Goal: Find specific page/section: Find specific page/section

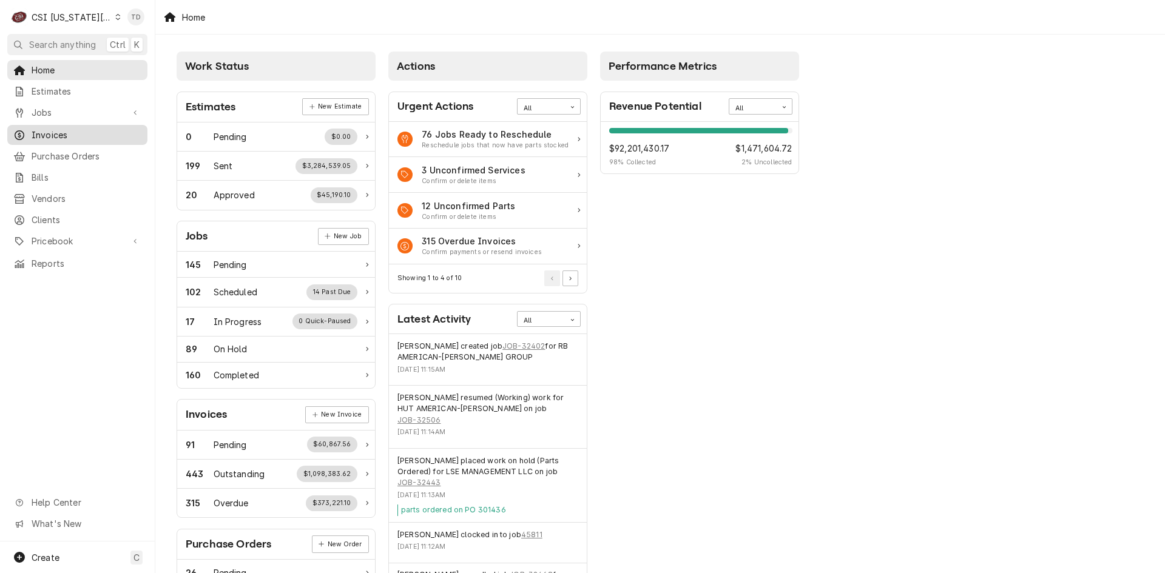
click at [99, 132] on span "Invoices" at bounding box center [87, 135] width 110 height 13
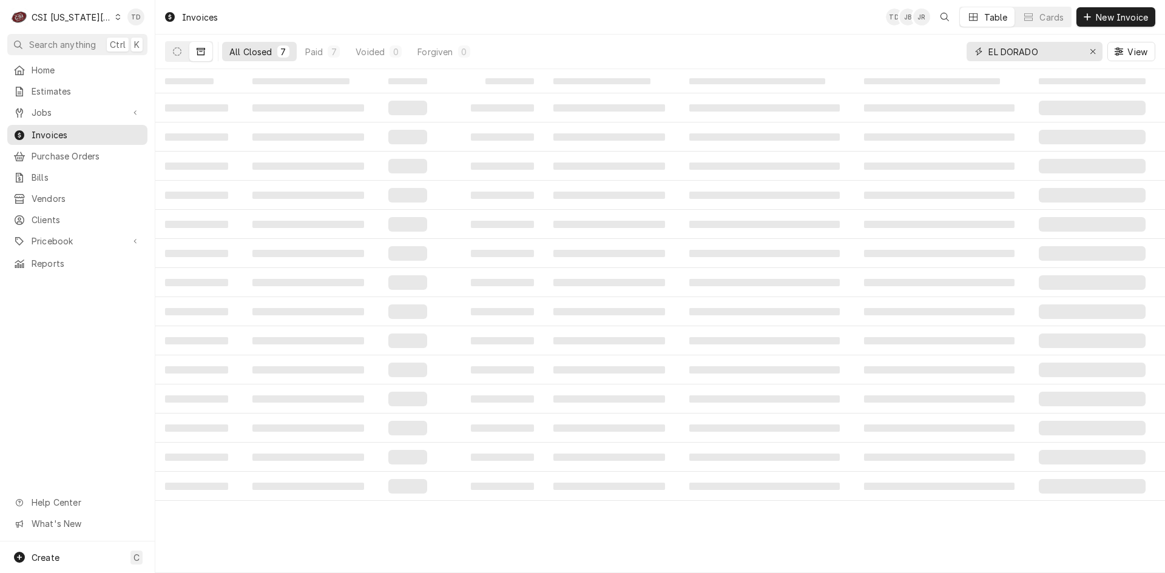
click at [1038, 53] on input "EL DORADO" at bounding box center [1033, 51] width 91 height 19
click at [1037, 56] on input "EL DORADO" at bounding box center [1033, 51] width 91 height 19
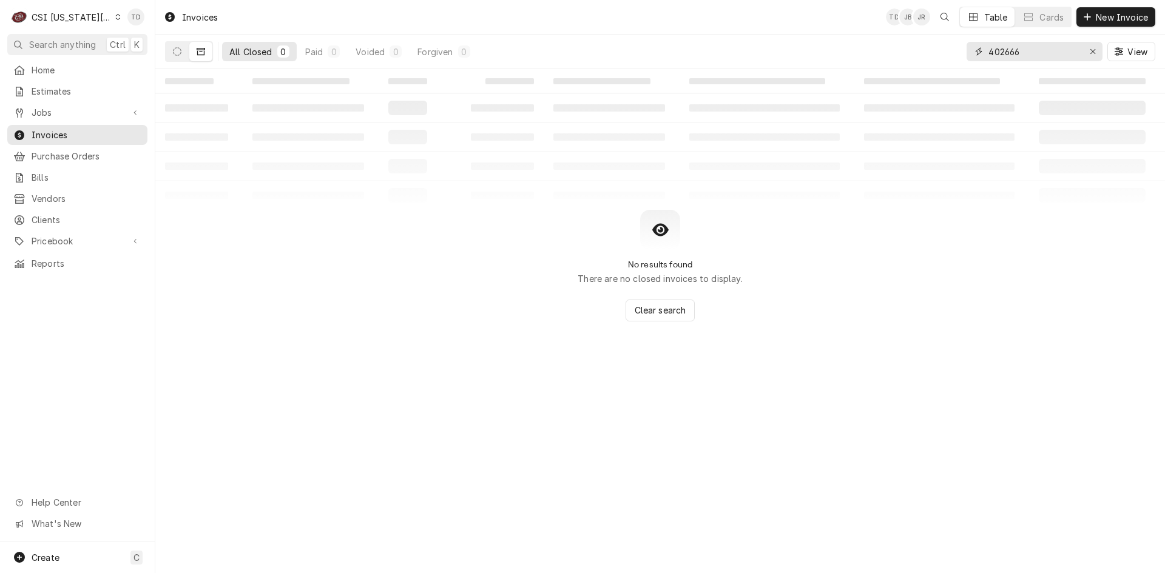
type input "402666"
click at [206, 53] on button "Dynamic Content Wrapper" at bounding box center [200, 51] width 23 height 19
click at [172, 55] on button "Dynamic Content Wrapper" at bounding box center [177, 51] width 23 height 19
click at [115, 18] on icon "Dynamic Content Wrapper" at bounding box center [117, 17] width 5 height 6
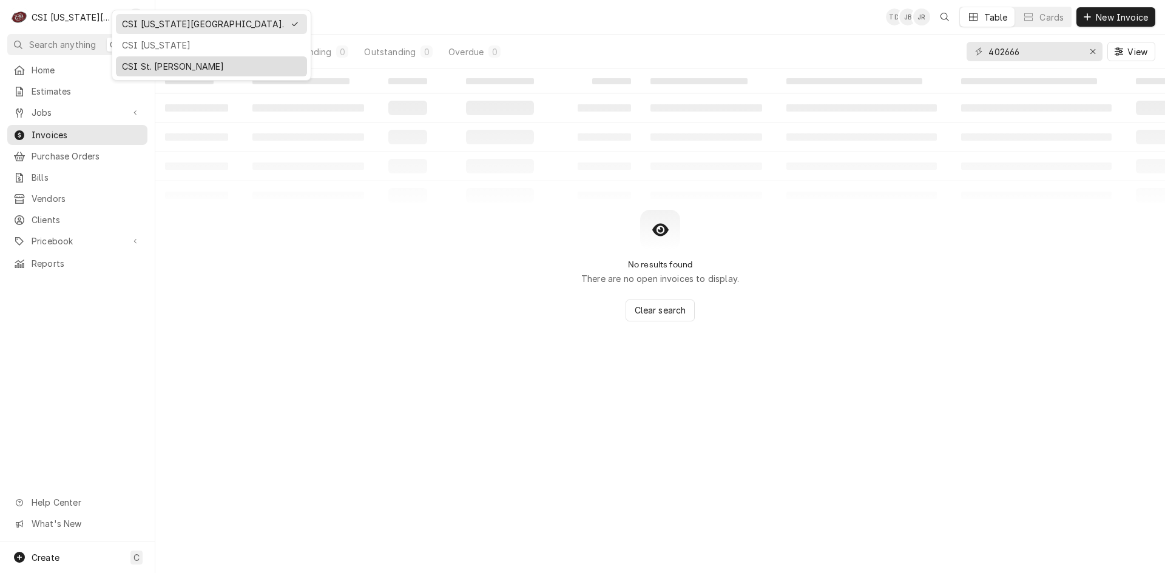
click at [126, 66] on div "CSI St. [PERSON_NAME]" at bounding box center [211, 66] width 179 height 13
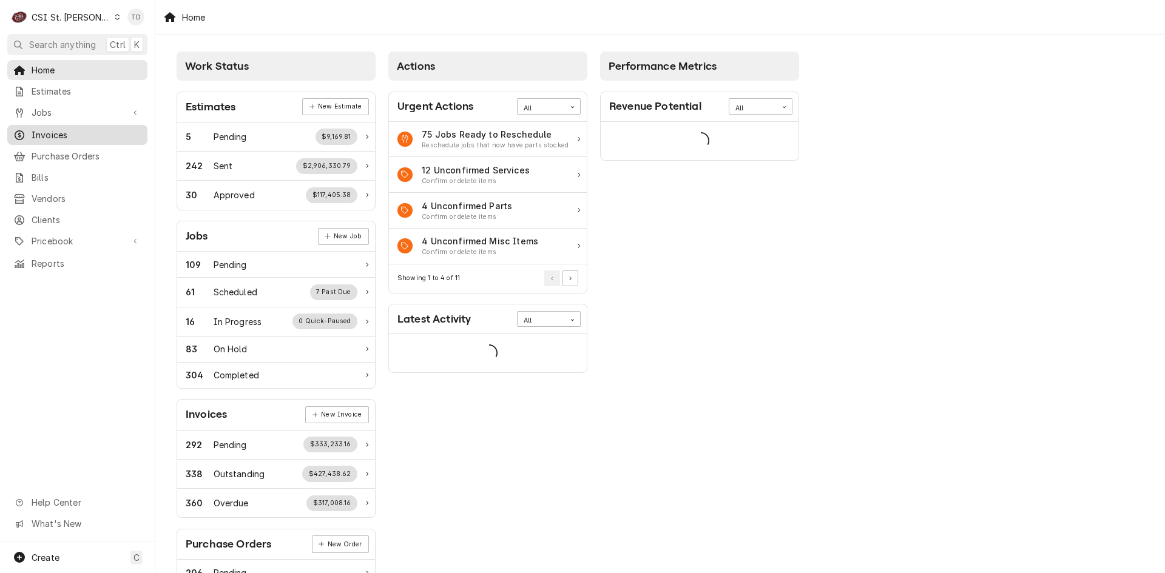
click at [72, 129] on span "Invoices" at bounding box center [87, 135] width 110 height 13
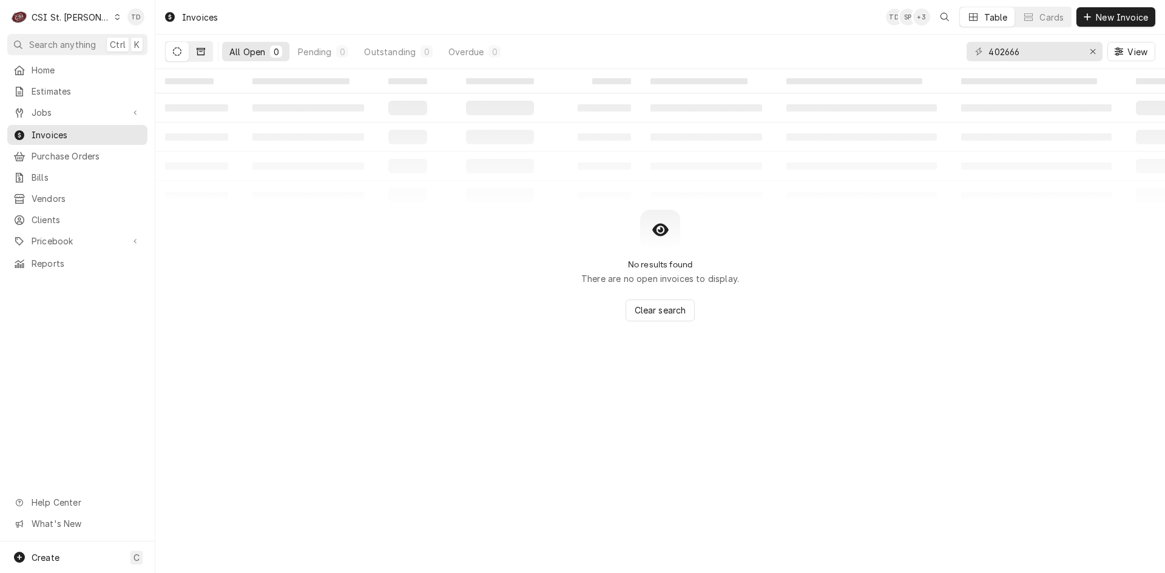
click at [206, 49] on button "Dynamic Content Wrapper" at bounding box center [200, 51] width 23 height 19
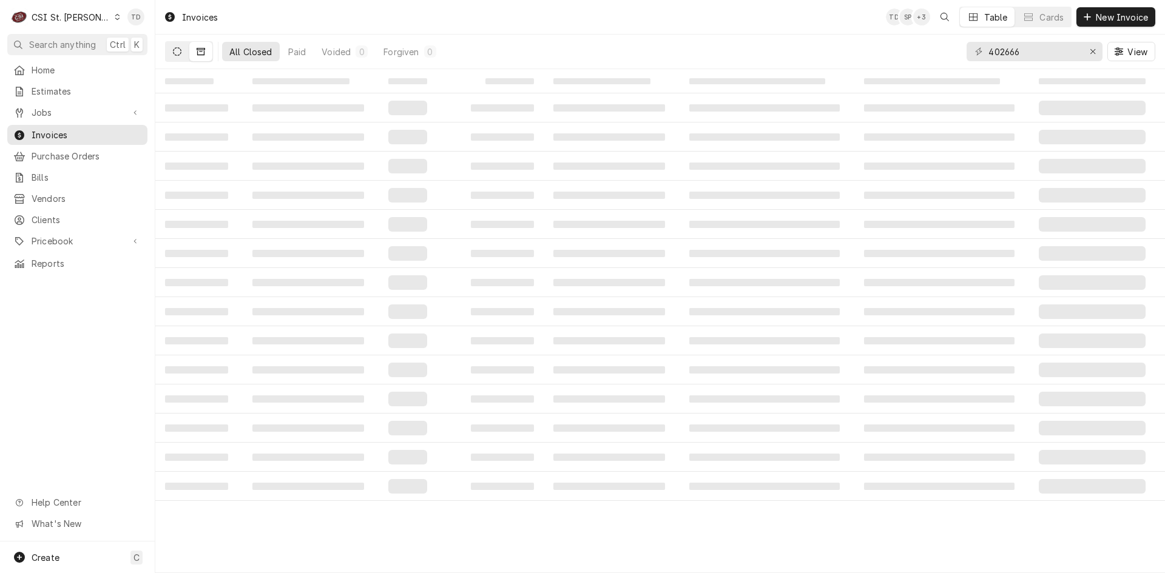
click at [181, 49] on button "Dynamic Content Wrapper" at bounding box center [177, 51] width 23 height 19
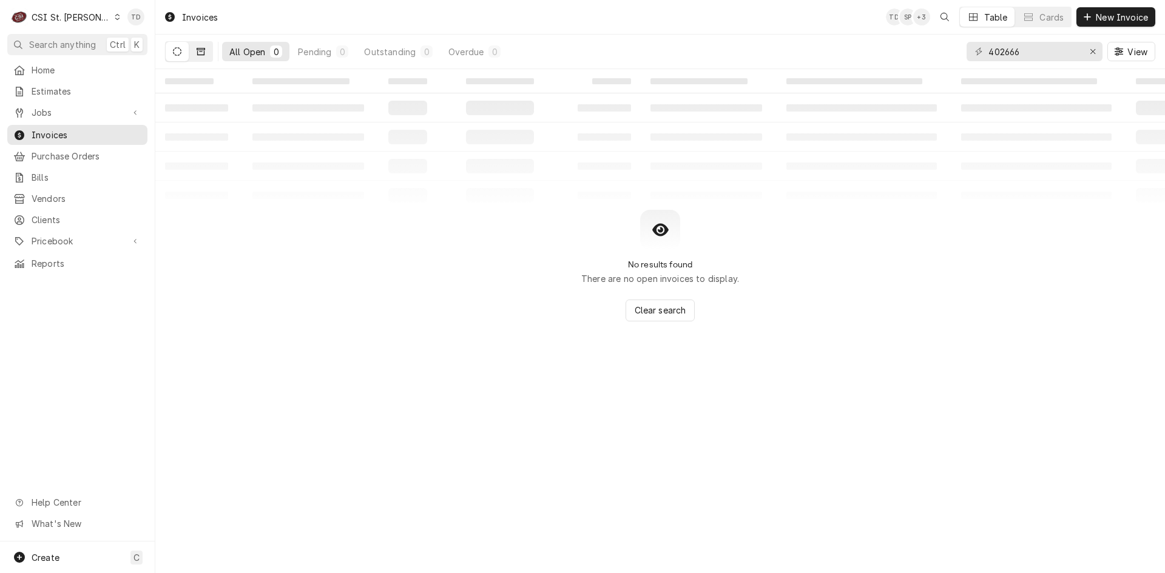
click at [207, 51] on button "Dynamic Content Wrapper" at bounding box center [200, 51] width 23 height 19
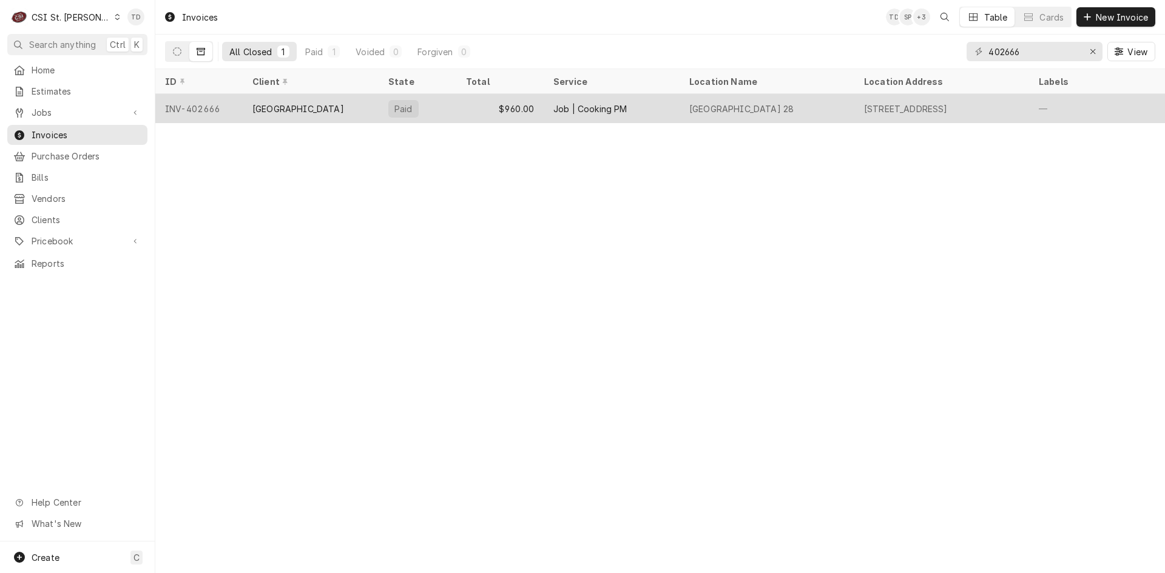
click at [340, 108] on div "Rockwood School District" at bounding box center [298, 109] width 92 height 13
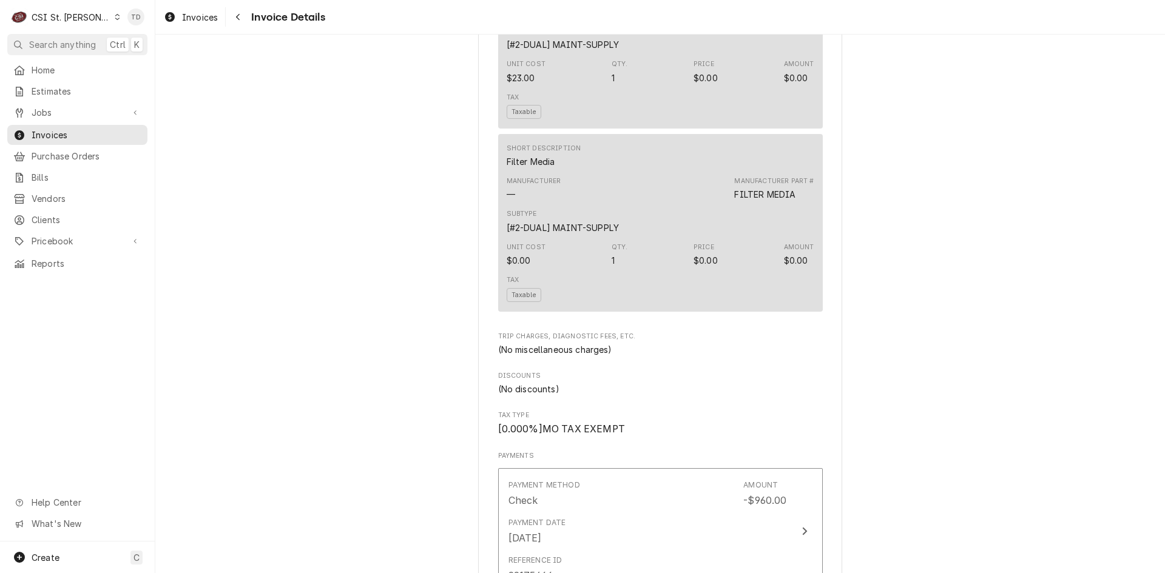
scroll to position [951, 0]
